Goal: Information Seeking & Learning: Learn about a topic

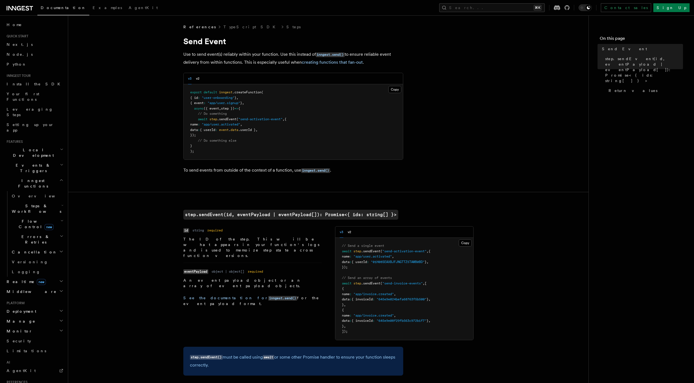
click at [50, 201] on h2 "Steps & Workflows" at bounding box center [37, 208] width 55 height 15
click at [33, 249] on span "Wait for events" at bounding box center [33, 254] width 33 height 10
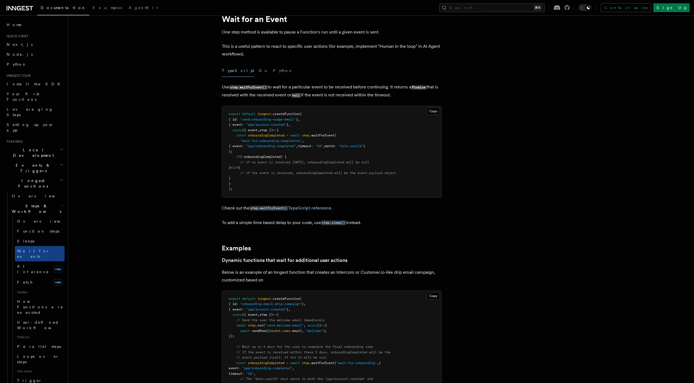
scroll to position [21, 0]
click at [309, 212] on p "Check out the step.waitForEvent() TypeScript reference." at bounding box center [332, 209] width 220 height 8
click at [309, 208] on link "step.waitForEvent() TypeScript reference." at bounding box center [290, 208] width 83 height 5
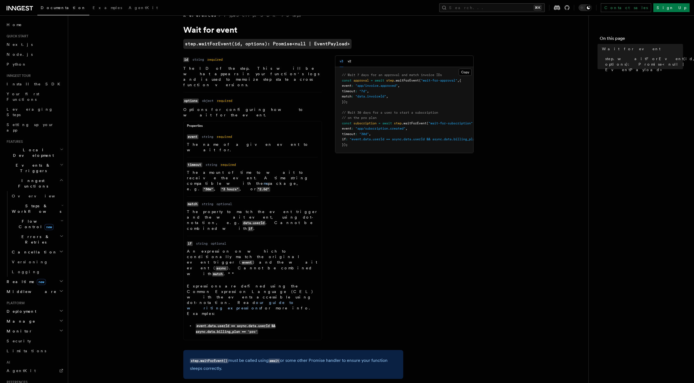
scroll to position [39, 0]
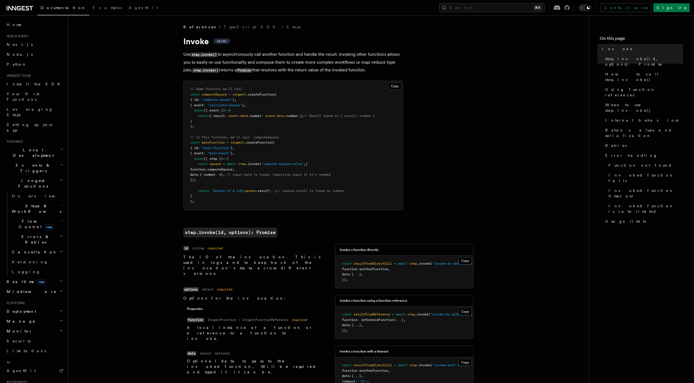
click at [29, 219] on span "Flow Control new" at bounding box center [35, 224] width 51 height 11
click at [31, 203] on span "Steps & Workflows" at bounding box center [36, 208] width 52 height 11
click at [32, 229] on span "Function steps" at bounding box center [38, 231] width 42 height 4
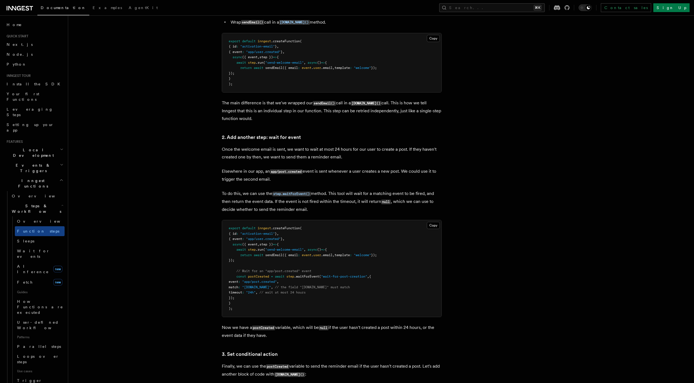
scroll to position [416, 0]
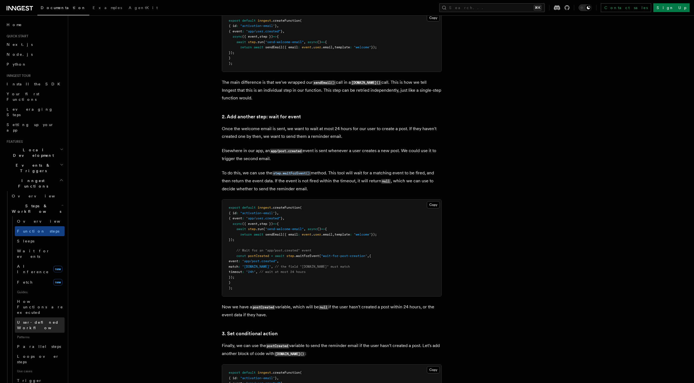
click at [38, 320] on span "User-defined Workflows" at bounding box center [41, 325] width 49 height 10
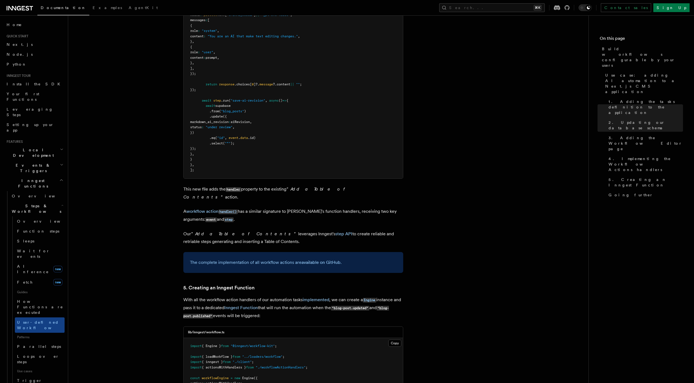
scroll to position [2166, 0]
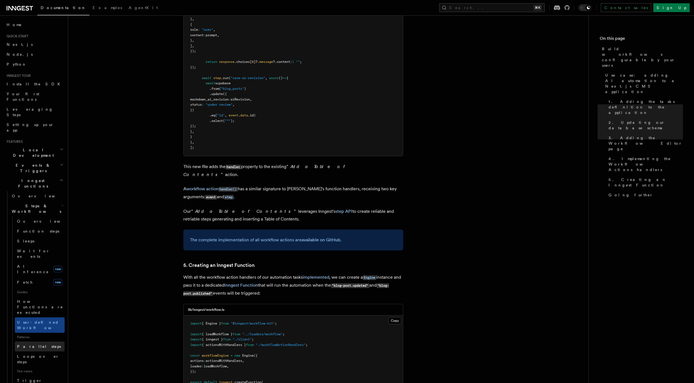
click at [40, 342] on link "Parallel steps" at bounding box center [40, 347] width 50 height 10
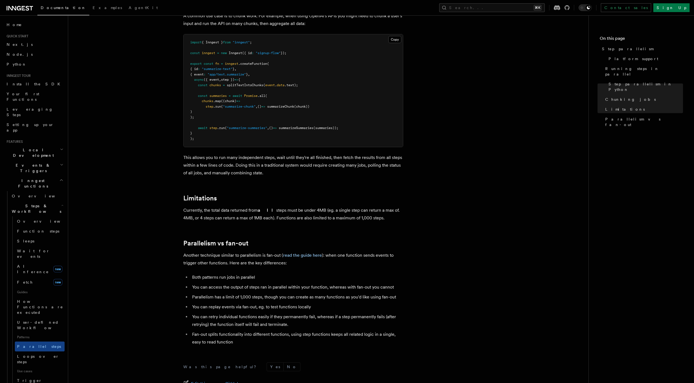
scroll to position [858, 0]
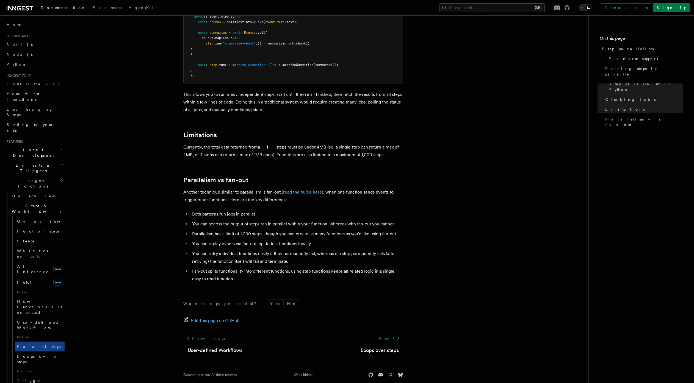
click at [299, 190] on link "read the guide here" at bounding box center [302, 192] width 39 height 5
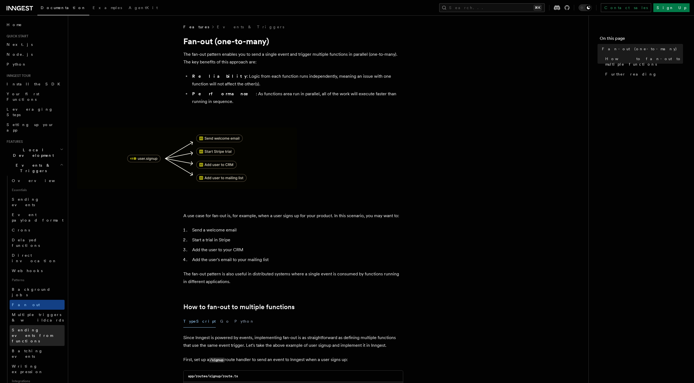
click at [36, 328] on span "Sending events from functions" at bounding box center [32, 335] width 41 height 15
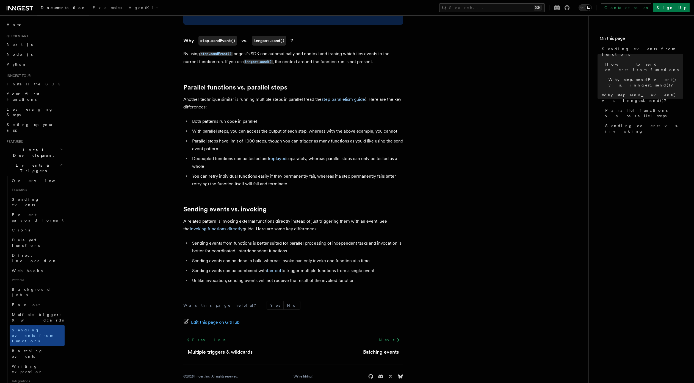
scroll to position [605, 0]
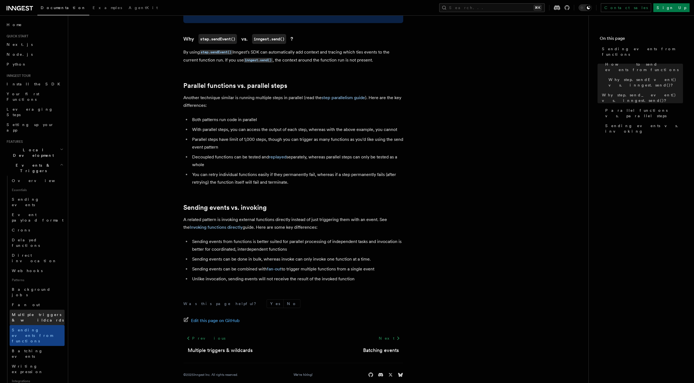
click at [43, 312] on span "Multiple triggers & wildcards" at bounding box center [38, 317] width 53 height 11
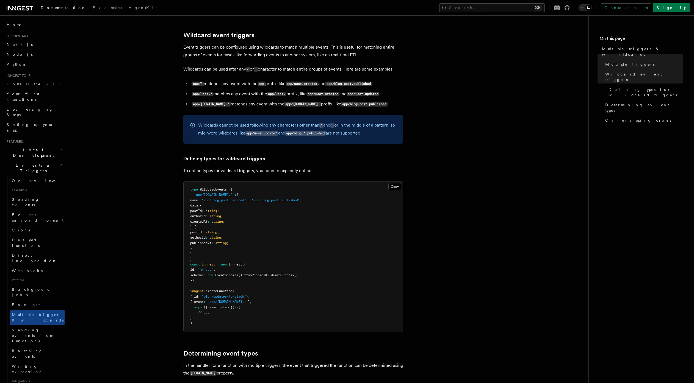
scroll to position [218, 0]
